Goal: Transaction & Acquisition: Purchase product/service

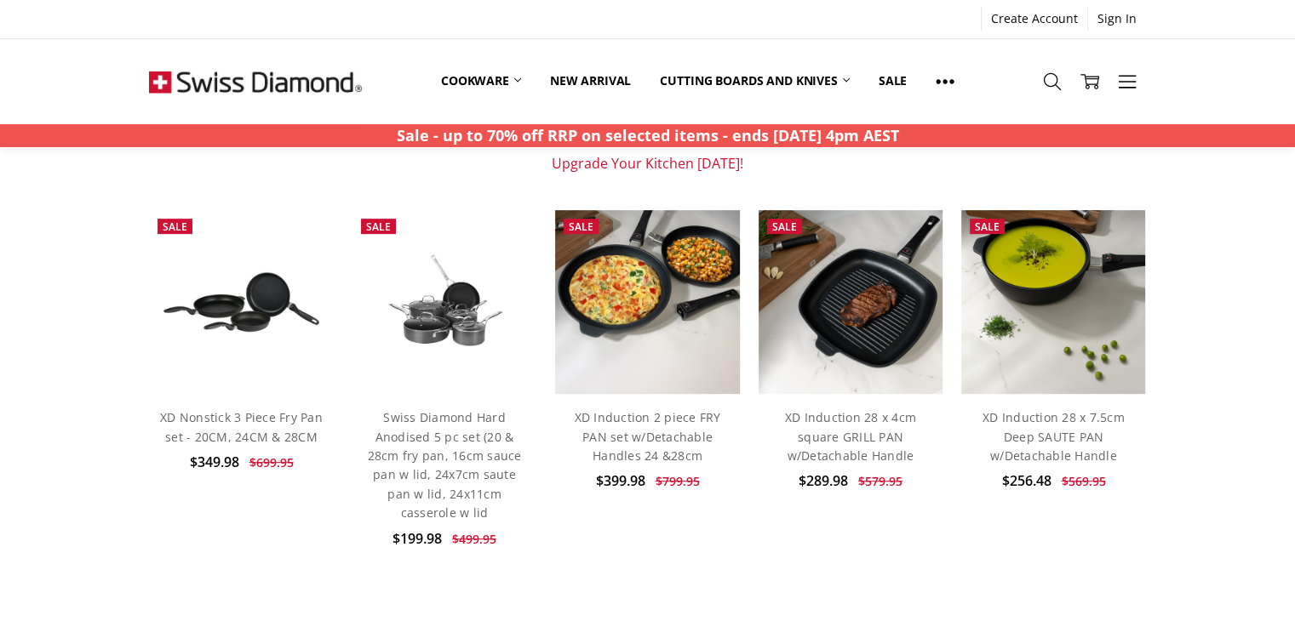
scroll to position [681, 0]
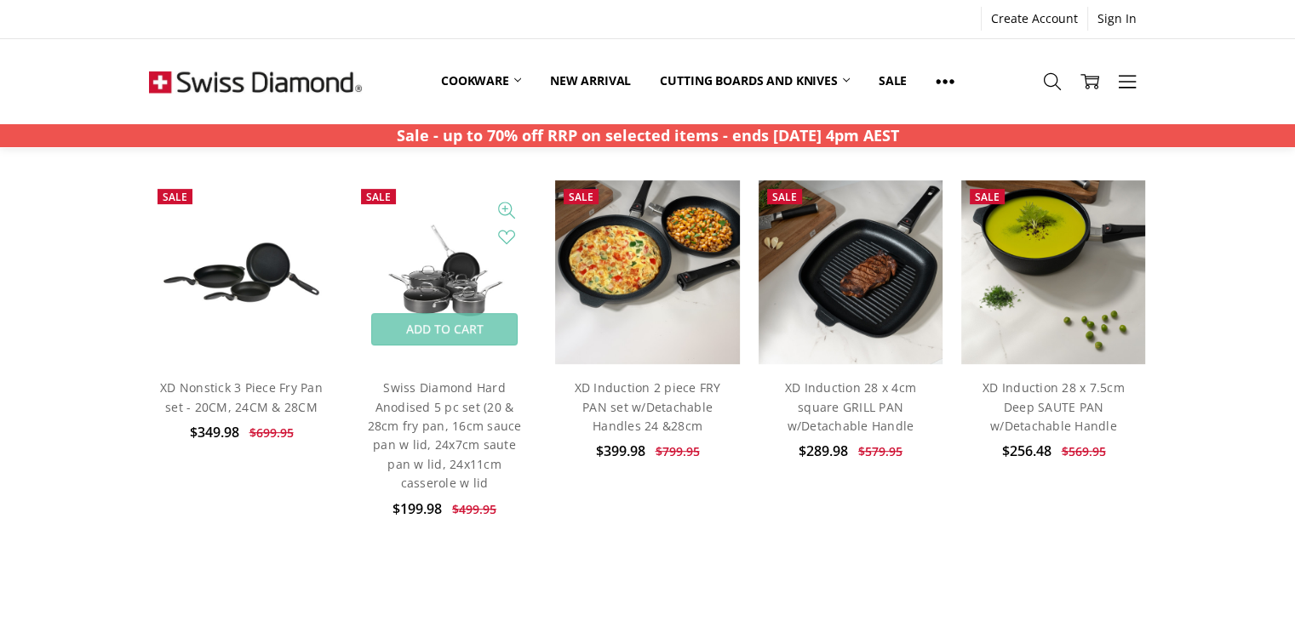
click at [444, 284] on img at bounding box center [444, 272] width 184 height 124
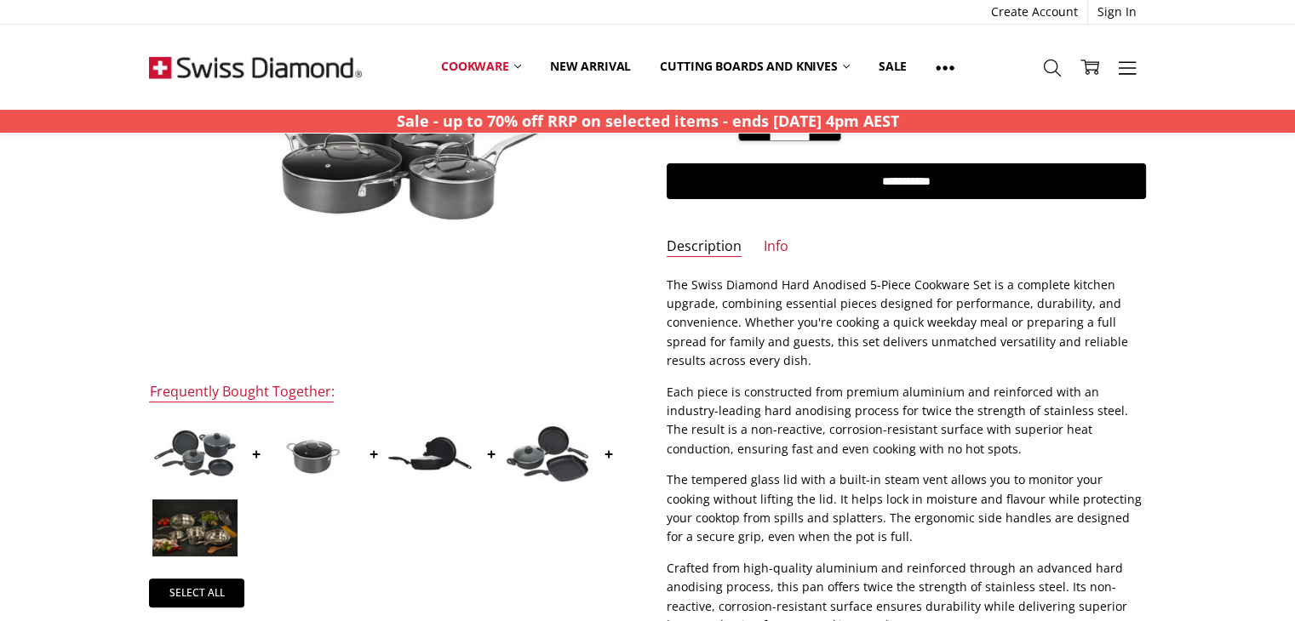
scroll to position [341, 0]
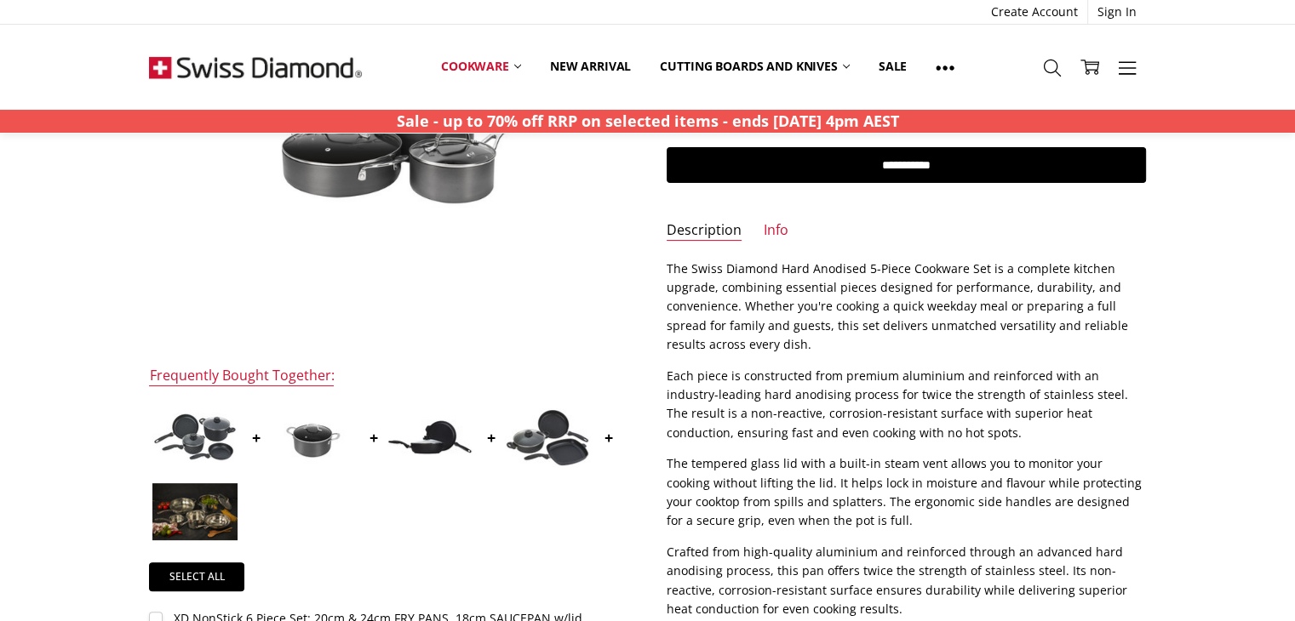
click at [184, 430] on img at bounding box center [194, 437] width 85 height 49
click at [436, 437] on img at bounding box center [429, 438] width 85 height 36
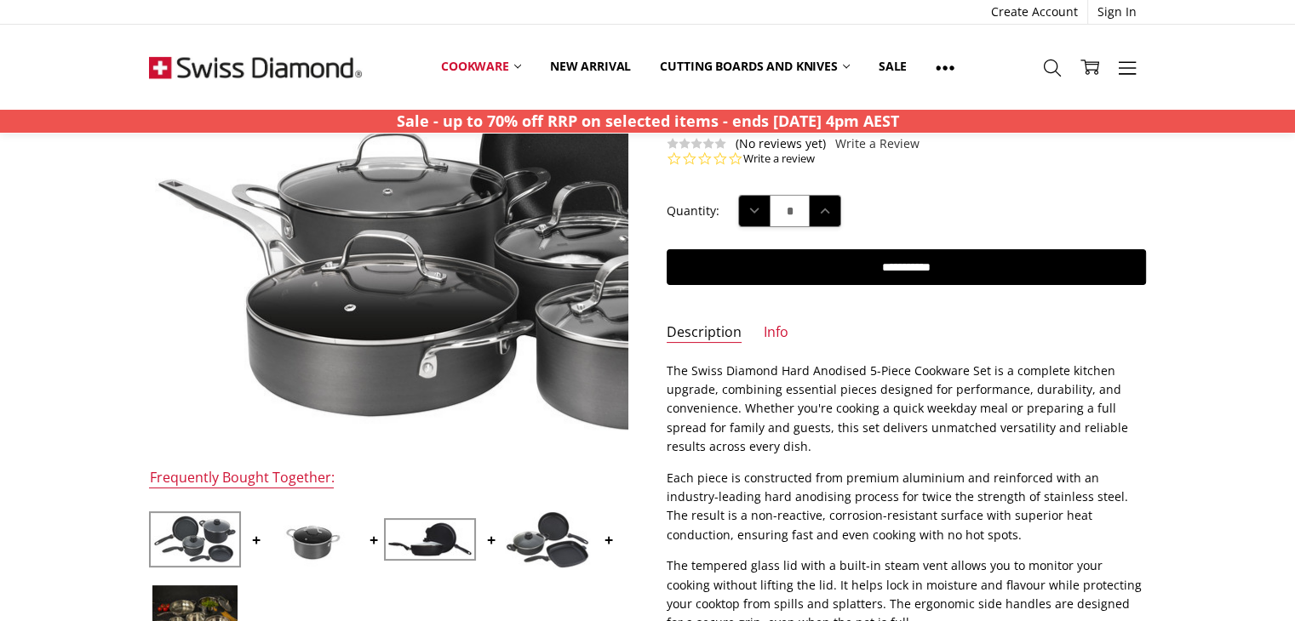
scroll to position [306, 0]
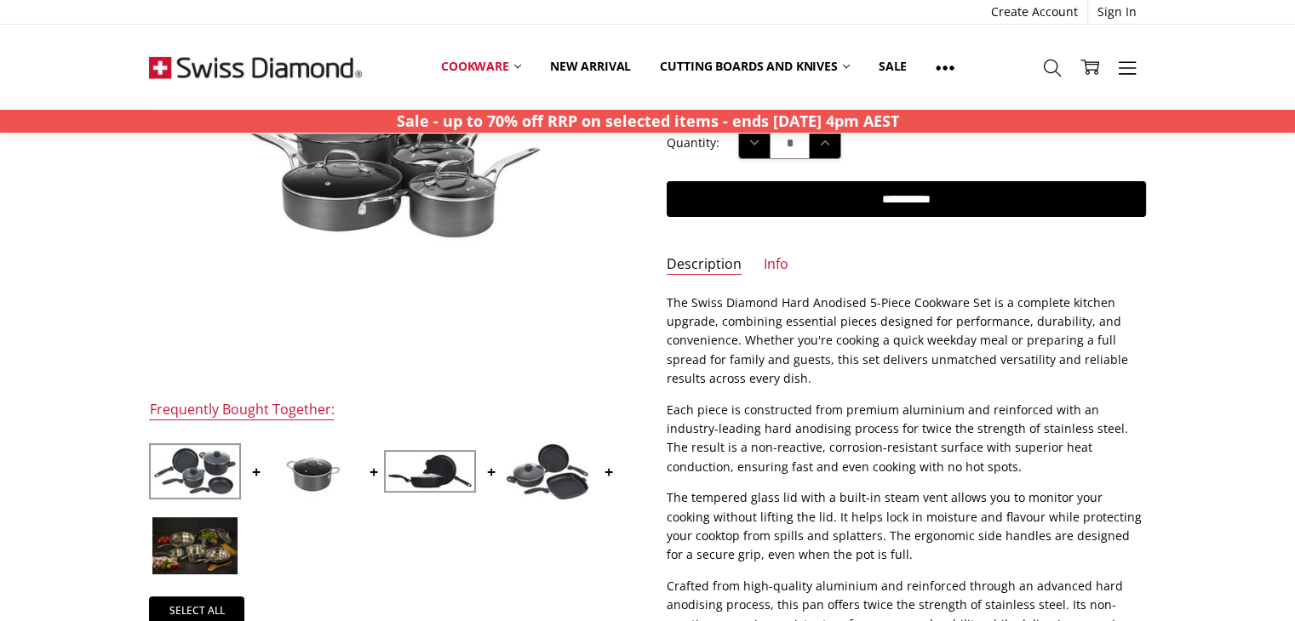
click at [321, 469] on img at bounding box center [312, 472] width 85 height 57
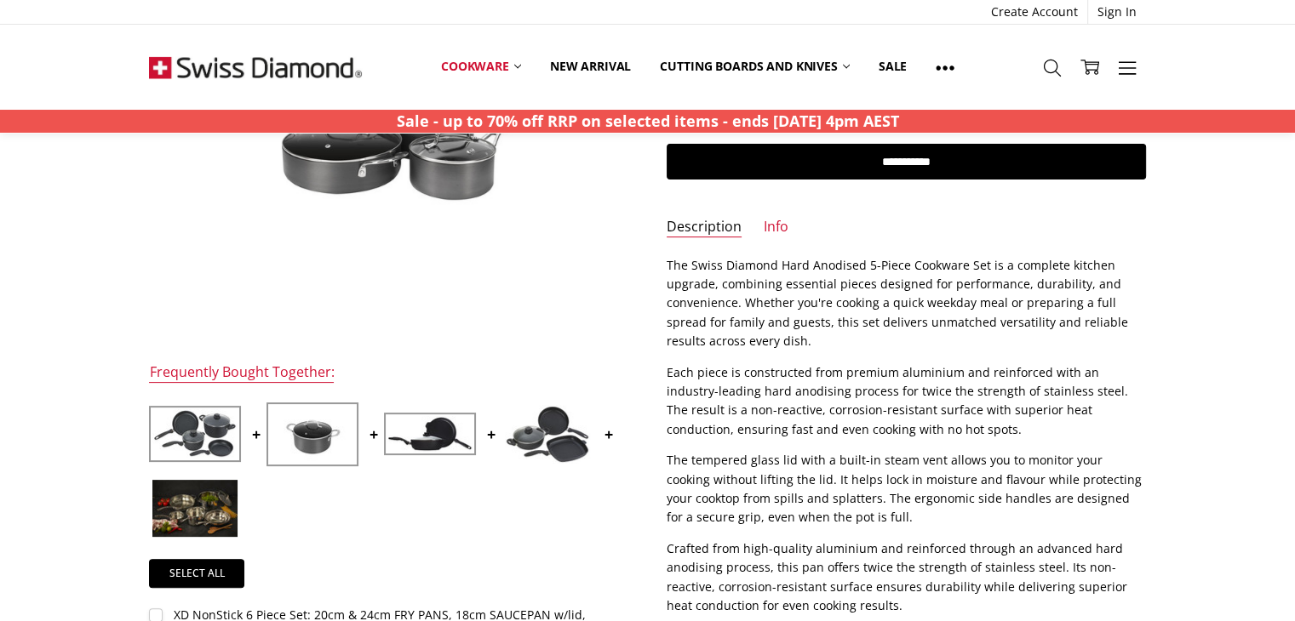
scroll to position [174, 0]
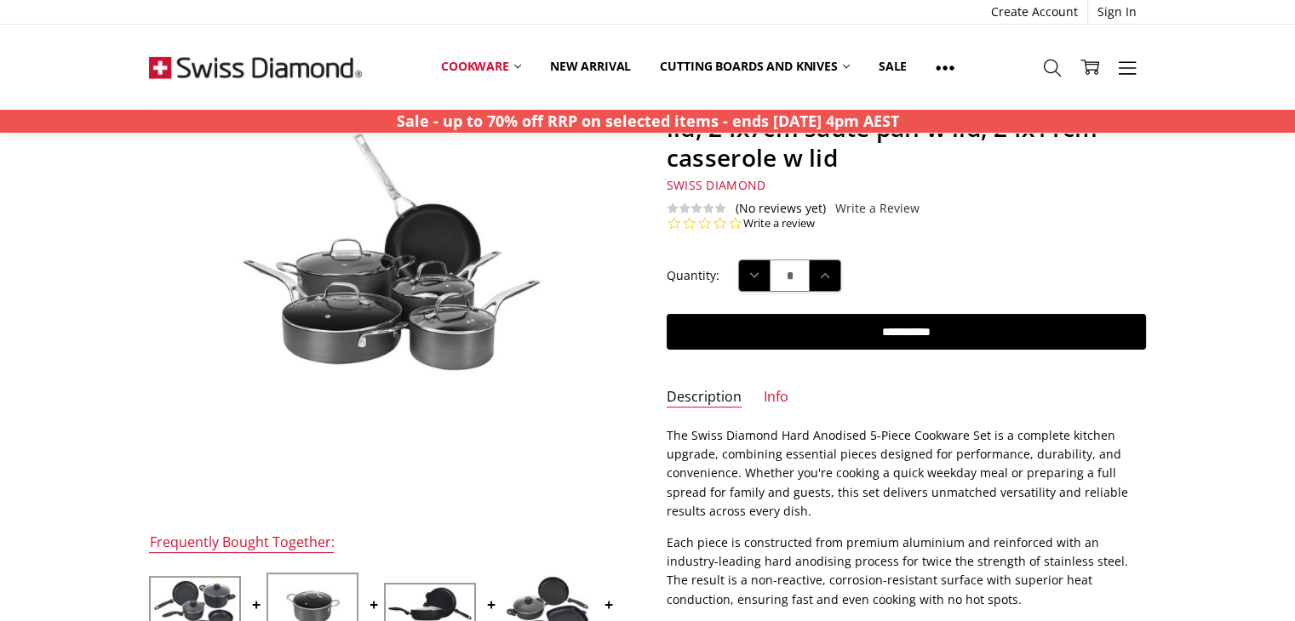
click at [436, 596] on img at bounding box center [429, 605] width 85 height 36
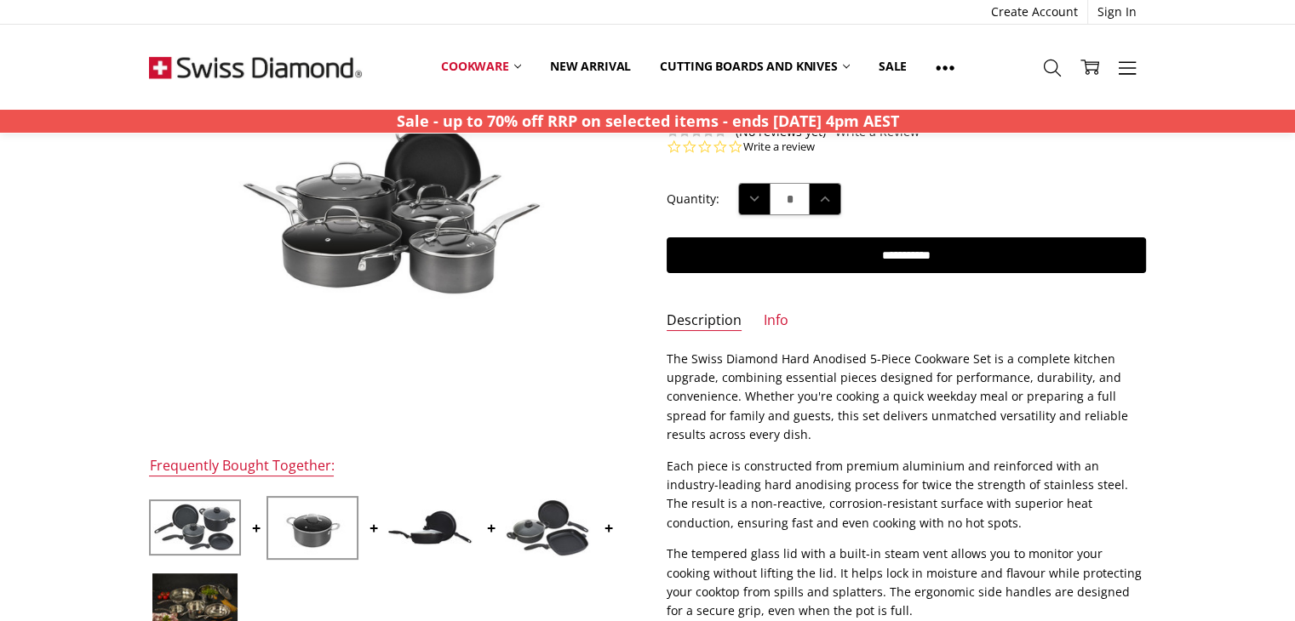
scroll to position [221, 0]
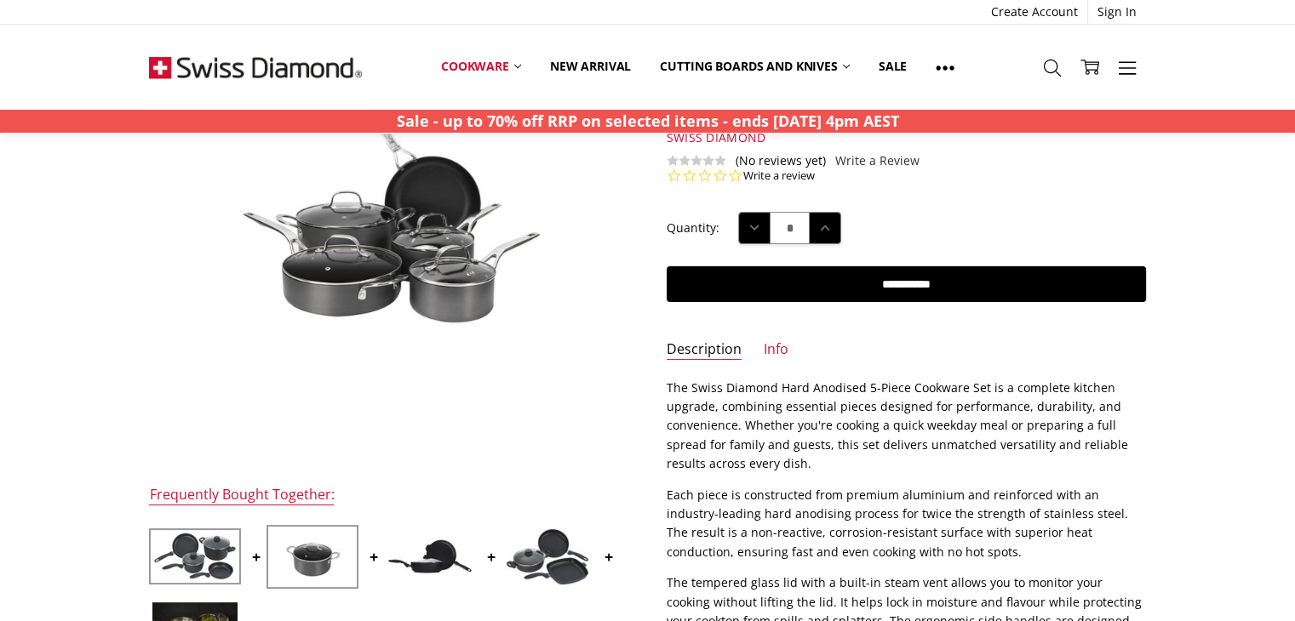
click at [433, 551] on img at bounding box center [429, 557] width 85 height 36
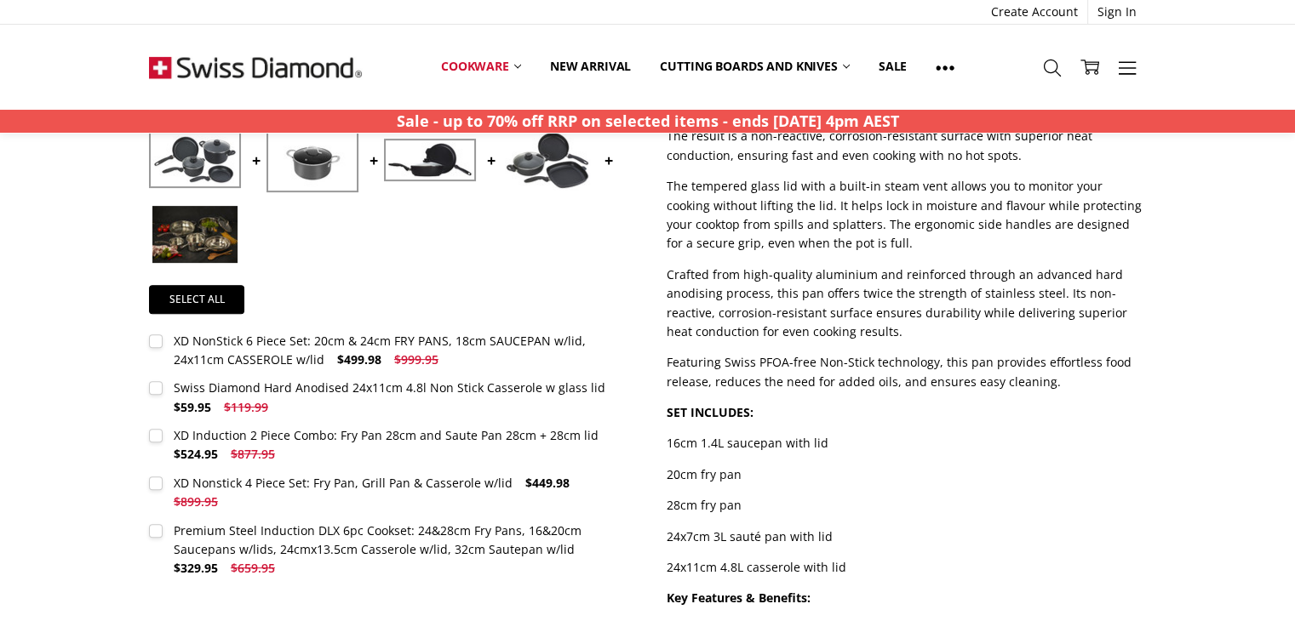
scroll to position [647, 0]
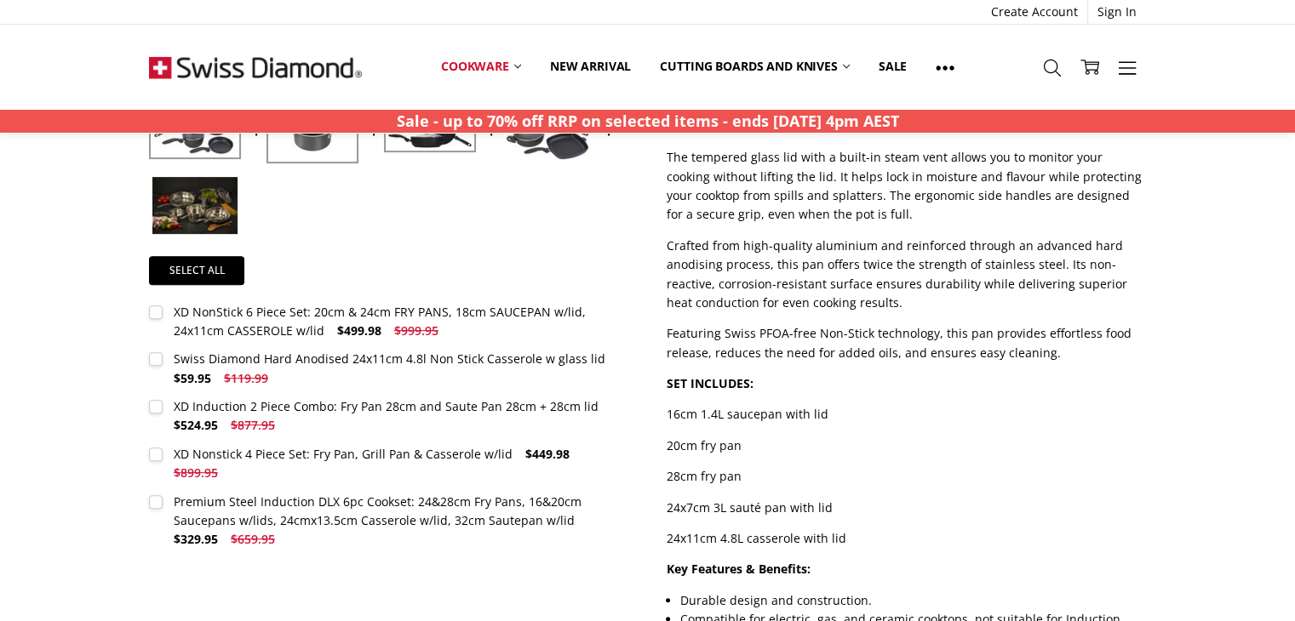
click at [155, 493] on label "Premium Steel Induction DLX 6pc Cookset: 24&28cm Fry Pans, 16&20cm Saucepans w/…" at bounding box center [388, 521] width 479 height 57
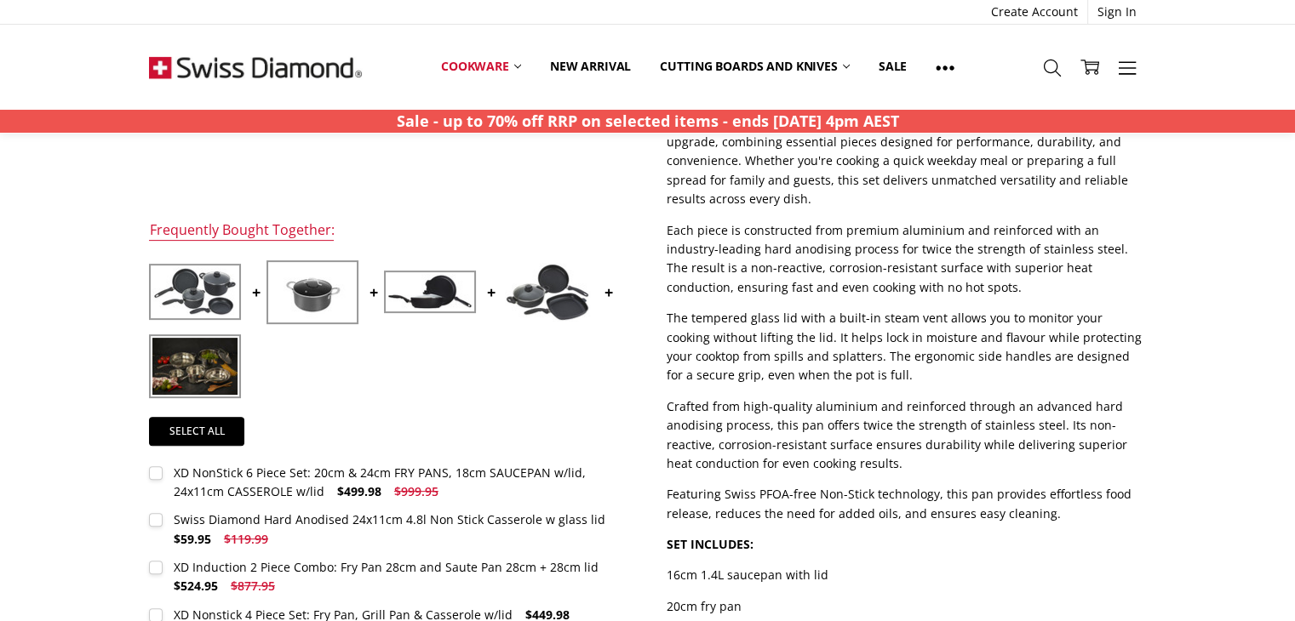
scroll to position [477, 0]
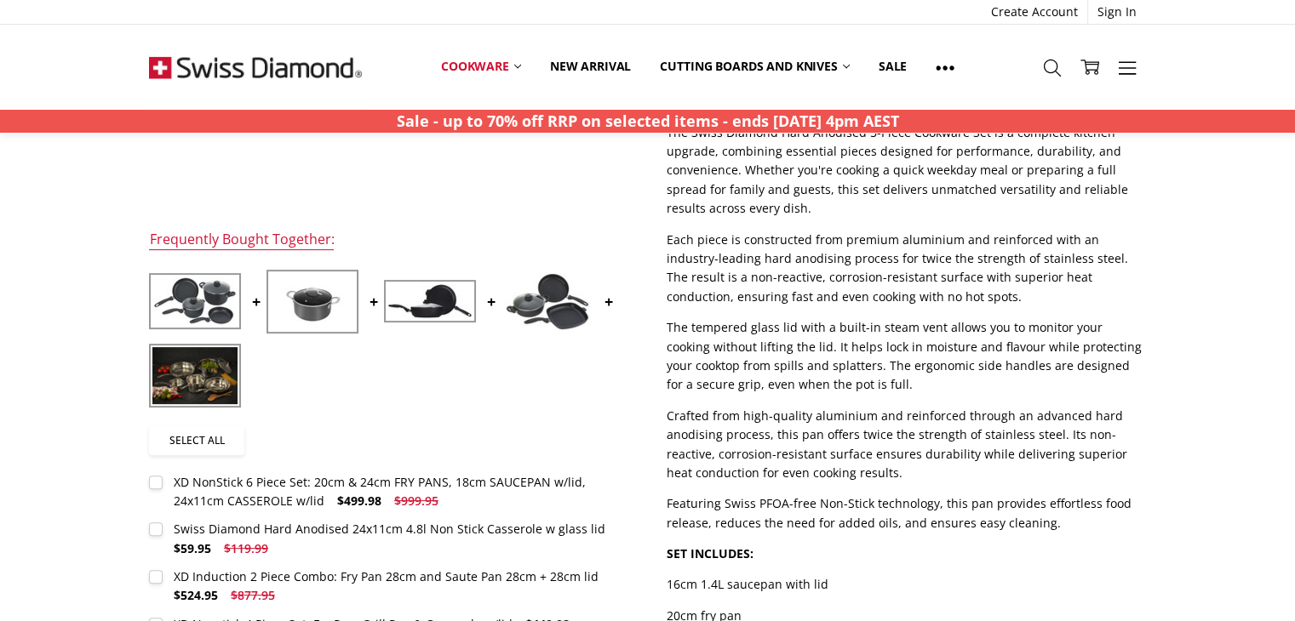
click at [200, 439] on link "Select all" at bounding box center [196, 441] width 95 height 29
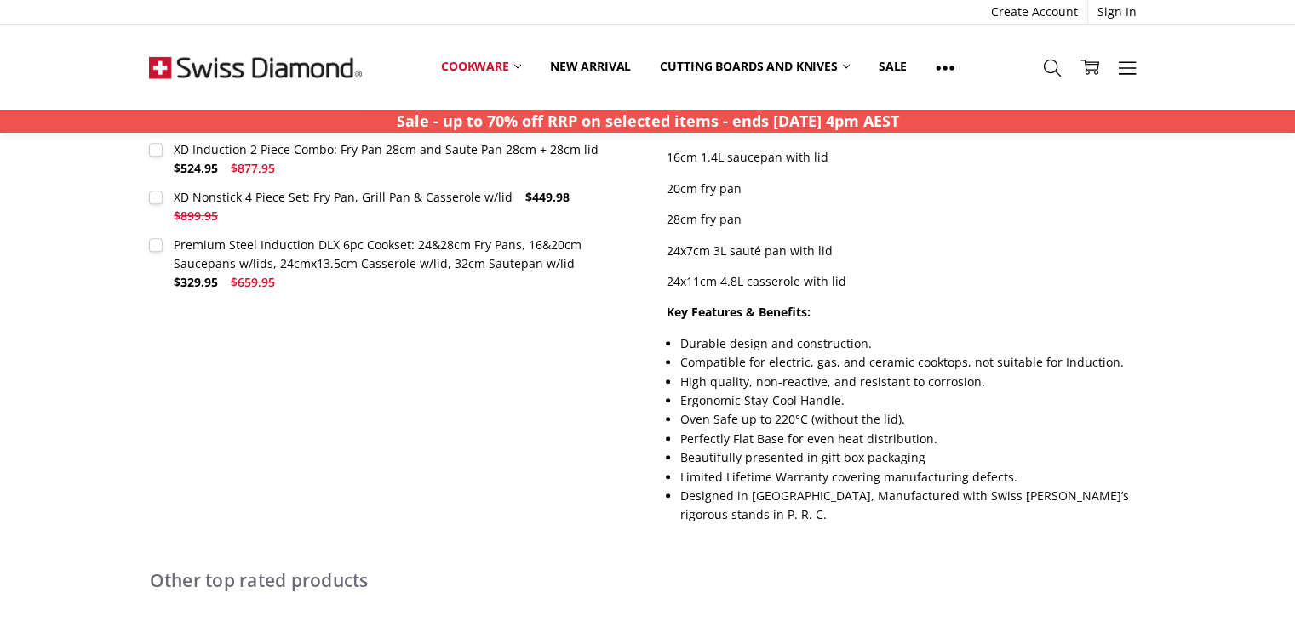
scroll to position [851, 0]
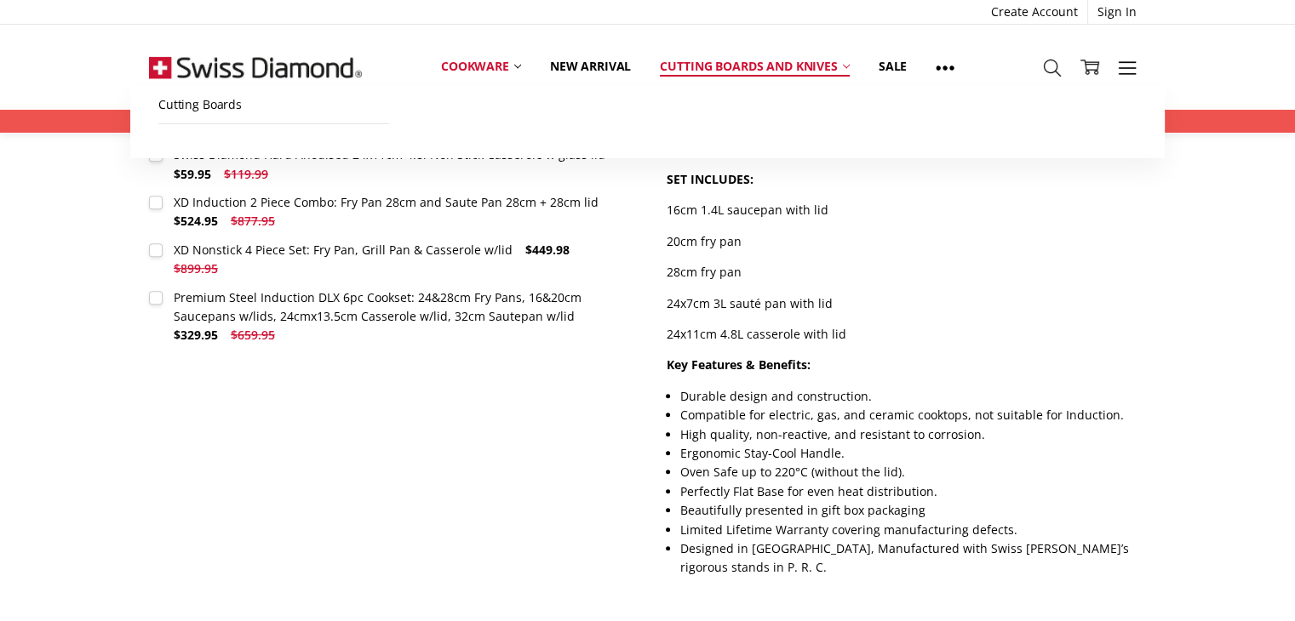
click at [805, 62] on link "Cutting boards and knives" at bounding box center [754, 66] width 219 height 37
